Goal: Find specific page/section

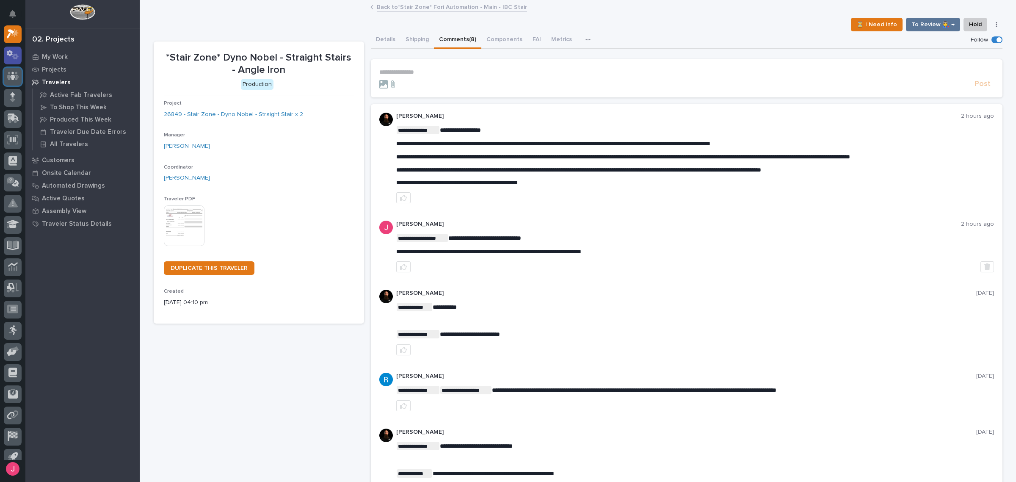
scroll to position [52, 0]
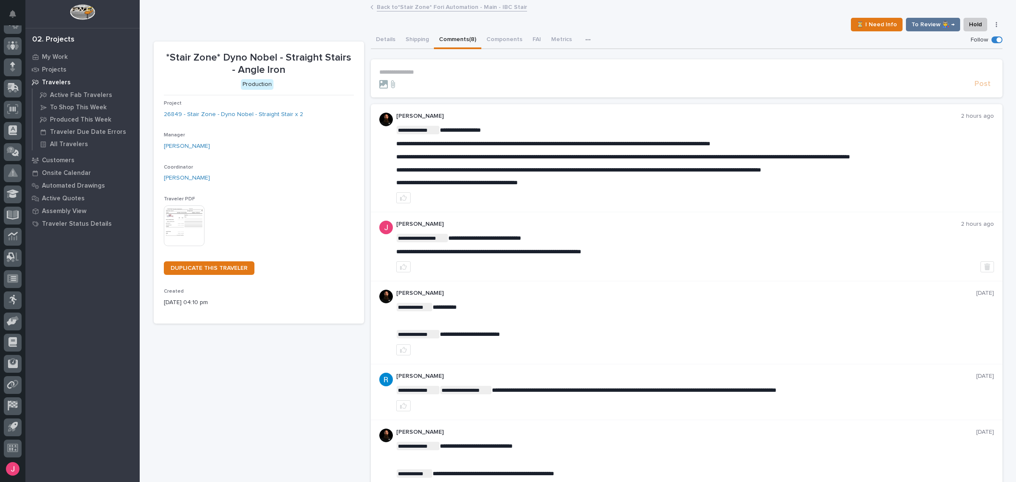
click at [607, 20] on div "⏳ I Need Info To Review 👨‍🏭 → Hold Cancel Change Traveler Type Regenerate PDF G…" at bounding box center [578, 25] width 849 height 14
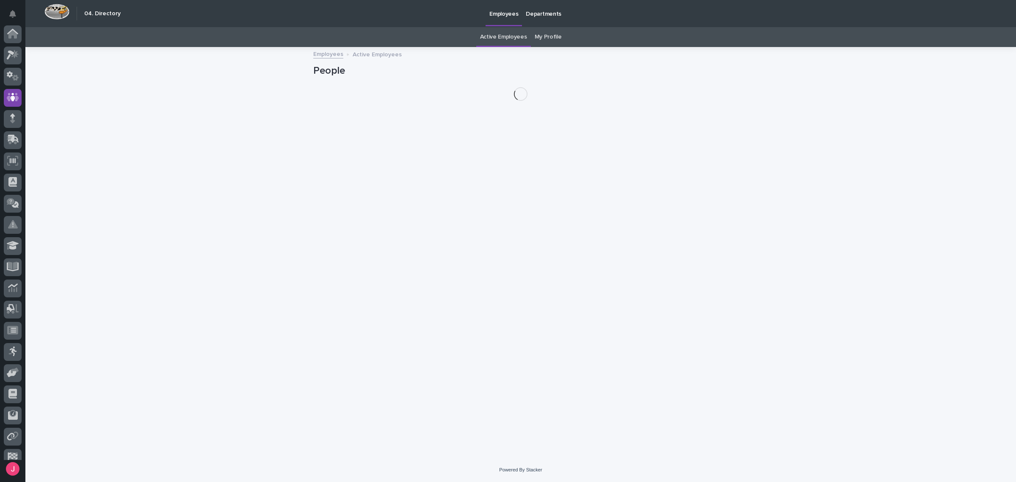
scroll to position [52, 0]
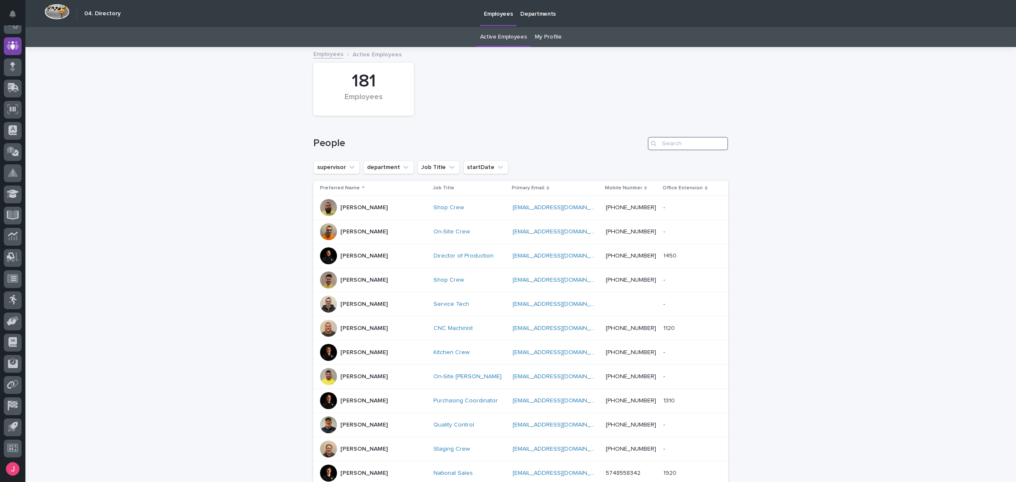
click at [678, 141] on input "Search" at bounding box center [688, 144] width 80 height 14
type input "jod"
